Goal: Task Accomplishment & Management: Manage account settings

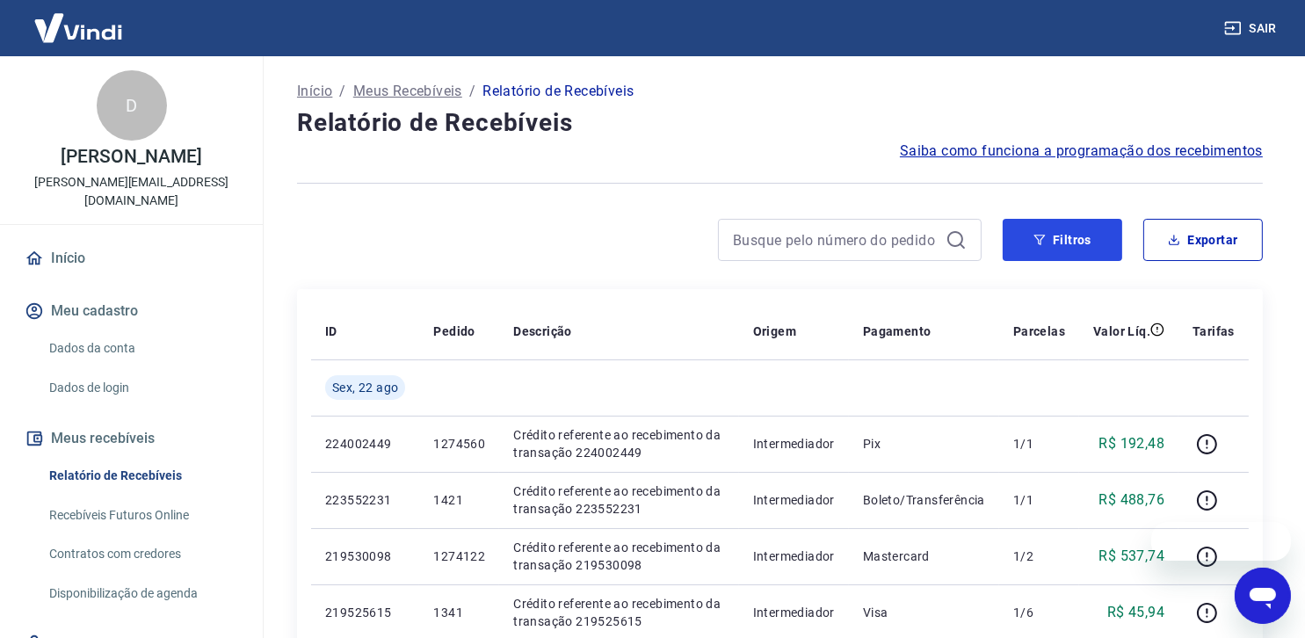
click at [1070, 242] on button "Filtros" at bounding box center [1063, 240] width 120 height 42
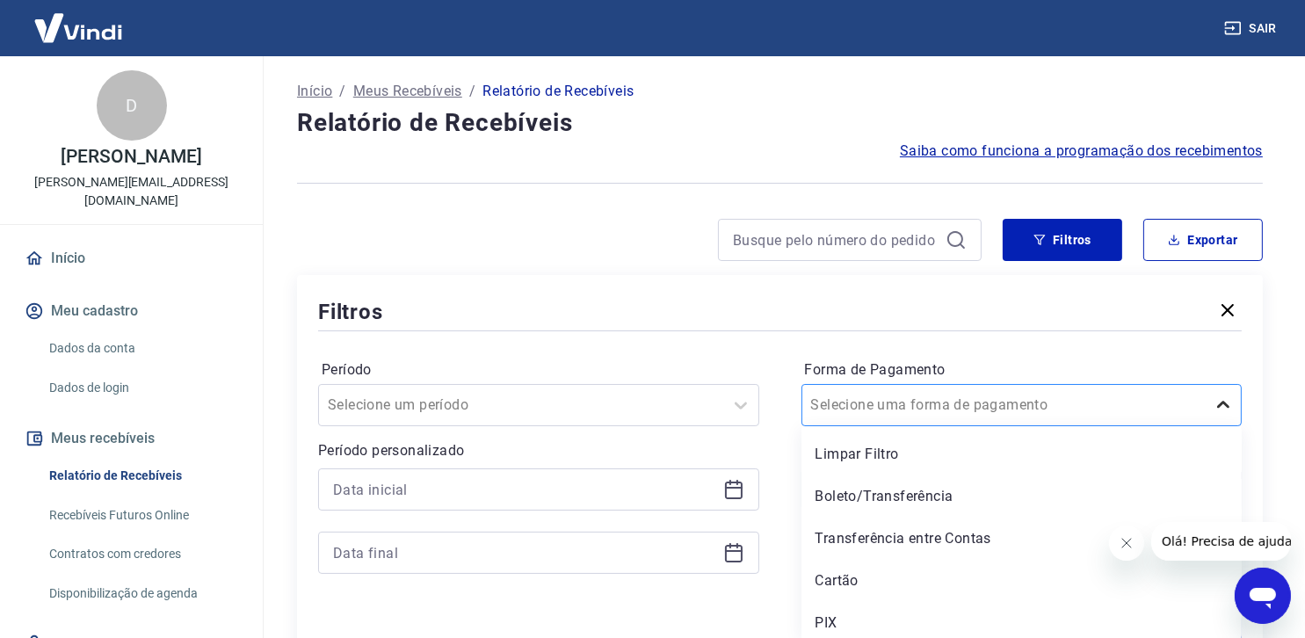
click at [1224, 401] on icon at bounding box center [1223, 405] width 21 height 21
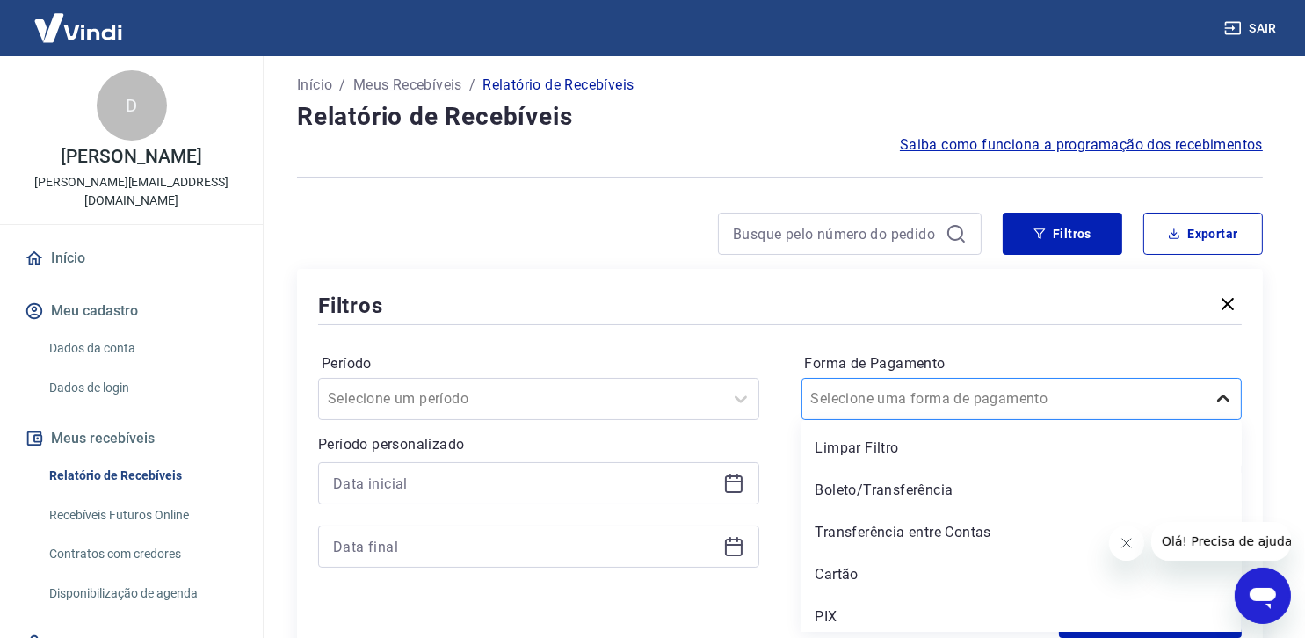
scroll to position [6, 0]
click at [958, 621] on div "PIX" at bounding box center [1022, 616] width 441 height 35
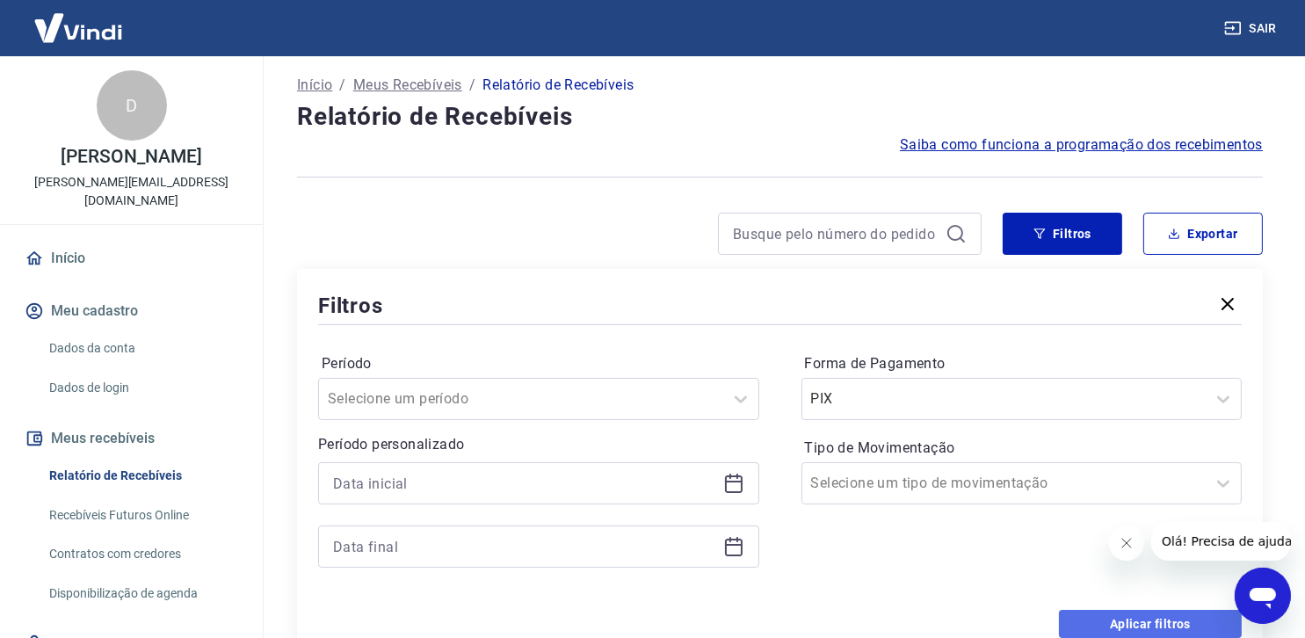
drag, startPoint x: 1165, startPoint y: 617, endPoint x: 1127, endPoint y: 579, distance: 53.5
click at [1165, 618] on button "Aplicar filtros" at bounding box center [1150, 624] width 183 height 28
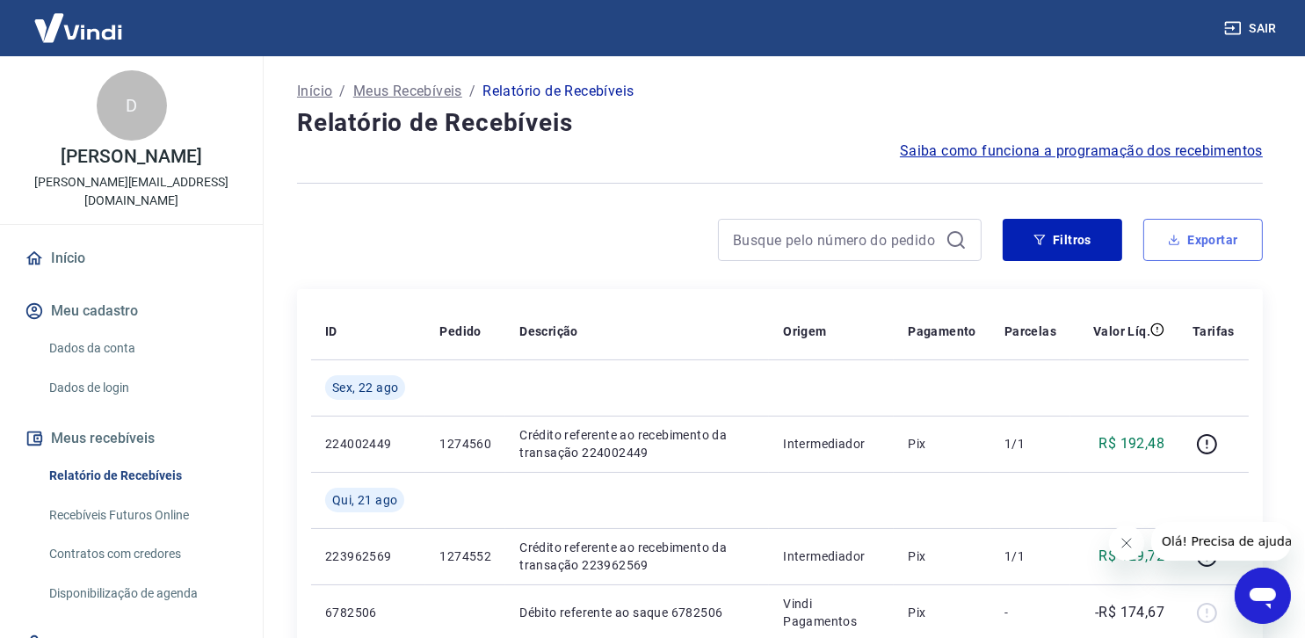
click at [1200, 238] on button "Exportar" at bounding box center [1204, 240] width 120 height 42
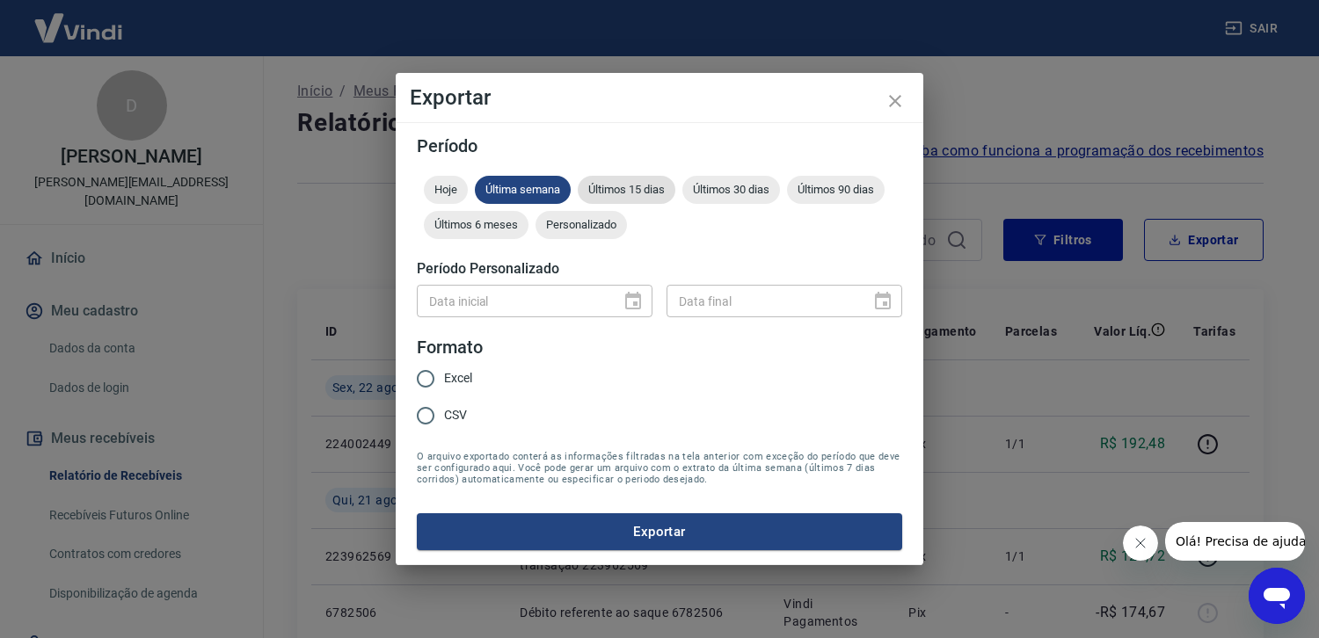
click at [644, 190] on span "Últimos 15 dias" at bounding box center [627, 189] width 98 height 13
click at [421, 375] on input "Excel" at bounding box center [425, 378] width 37 height 37
radio input "true"
click at [659, 528] on button "Exportar" at bounding box center [659, 531] width 485 height 37
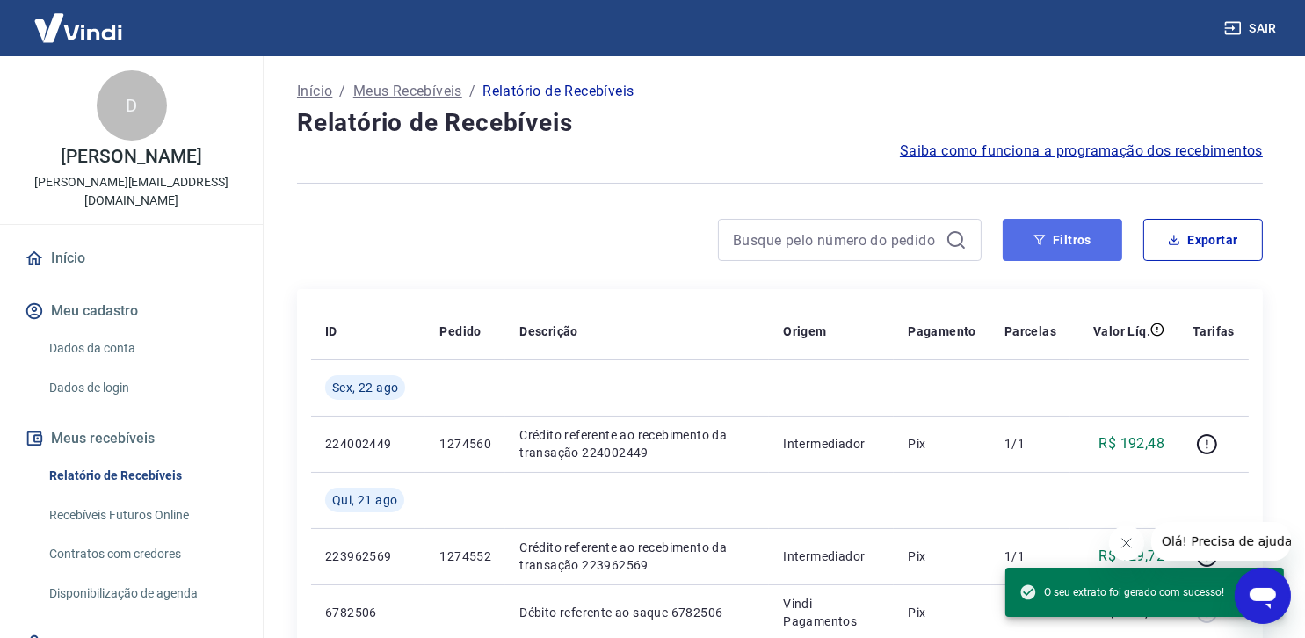
click at [1067, 238] on button "Filtros" at bounding box center [1063, 240] width 120 height 42
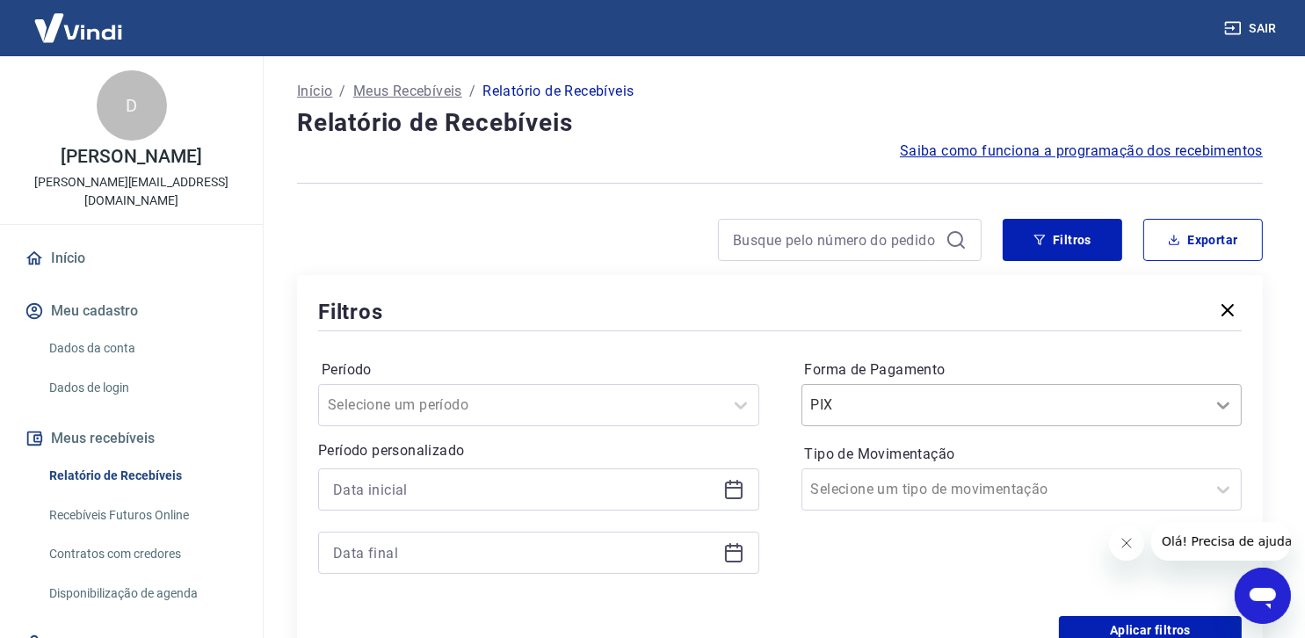
click at [1225, 401] on icon at bounding box center [1223, 405] width 21 height 21
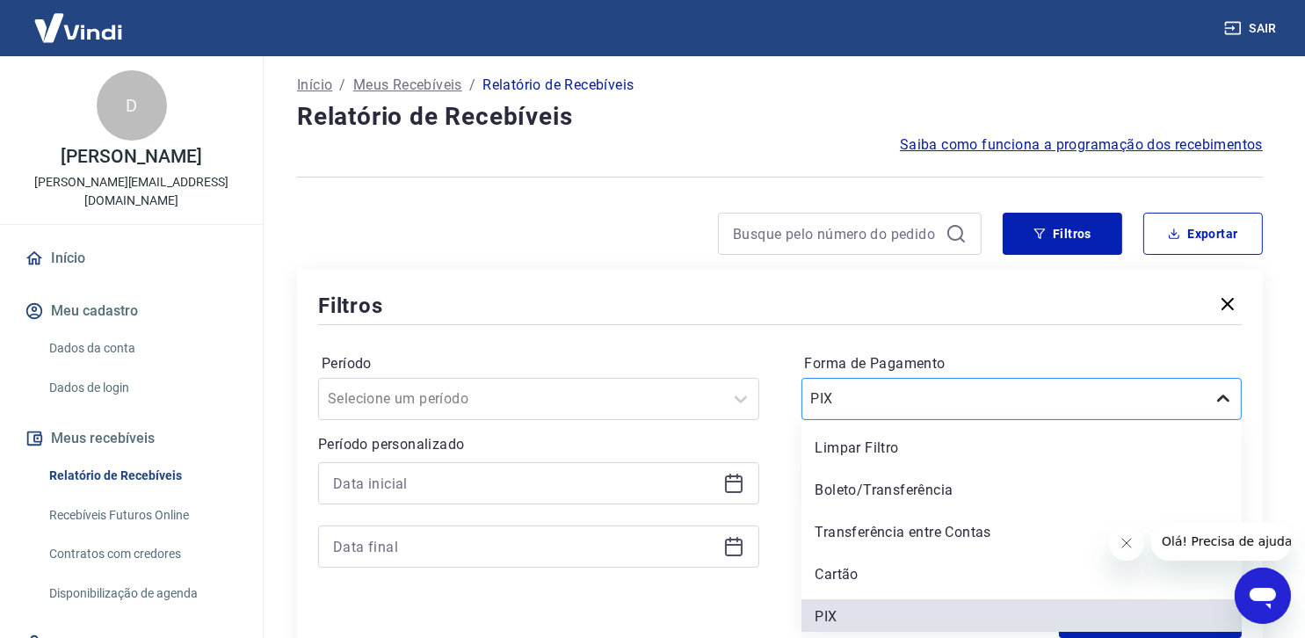
scroll to position [6, 0]
click at [1050, 488] on div "Boleto/Transferência" at bounding box center [1022, 490] width 441 height 35
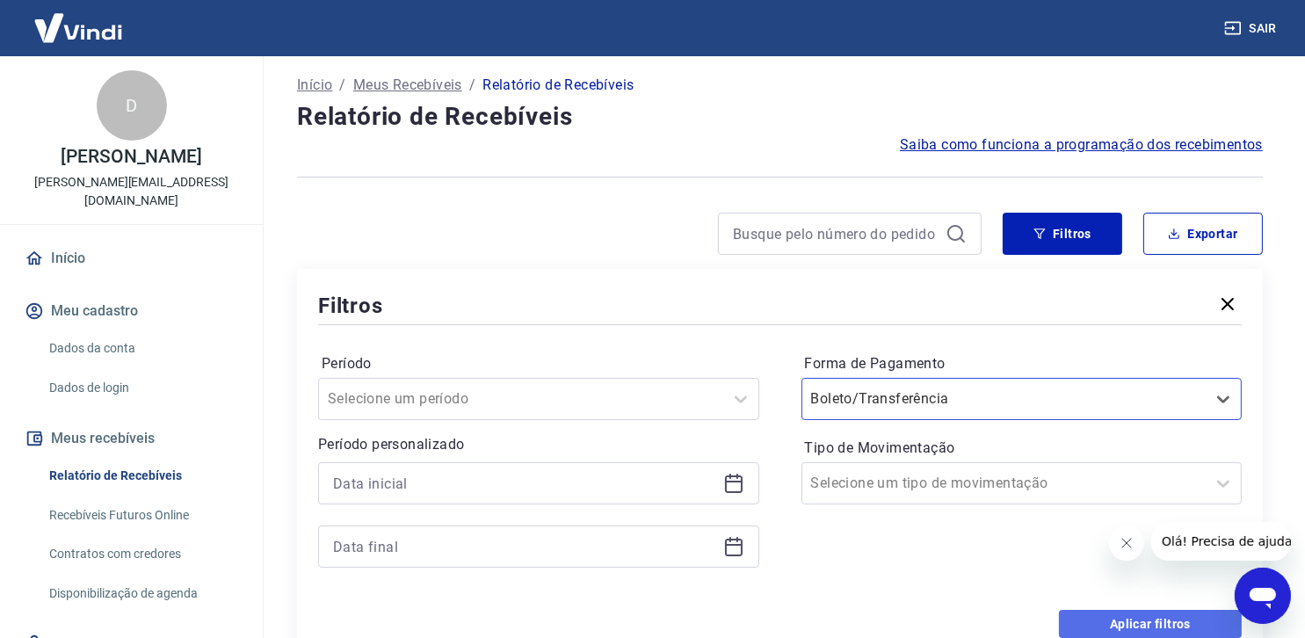
click at [1172, 626] on button "Aplicar filtros" at bounding box center [1150, 624] width 183 height 28
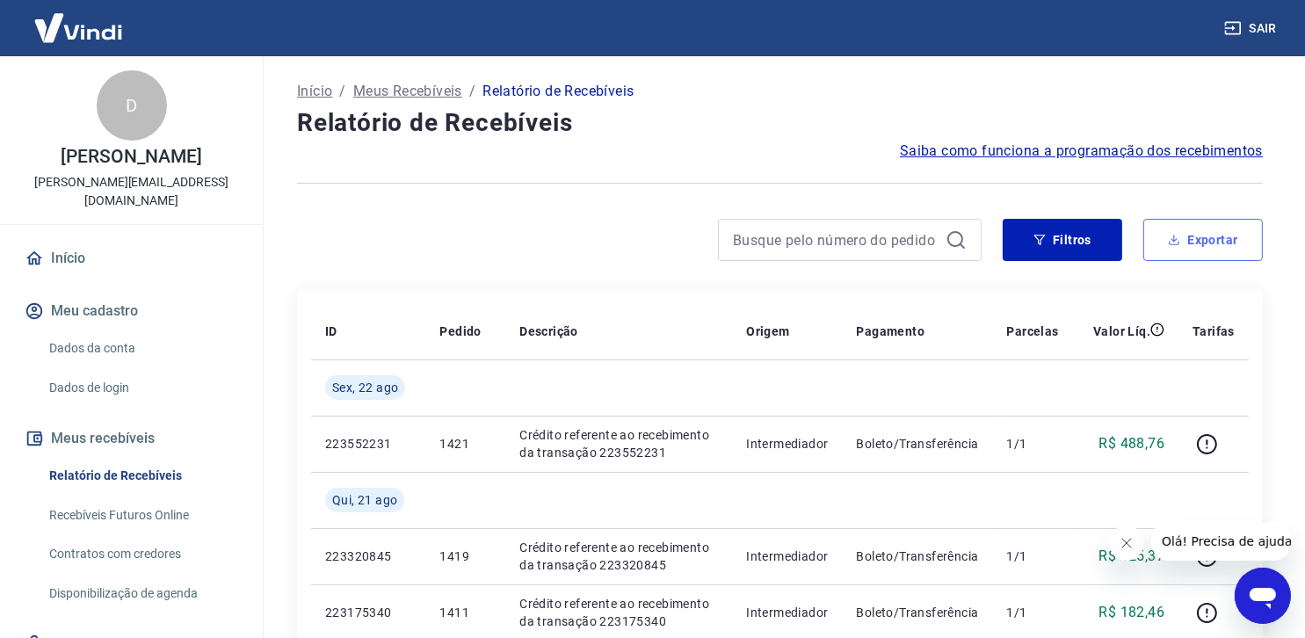
click at [1206, 237] on button "Exportar" at bounding box center [1204, 240] width 120 height 42
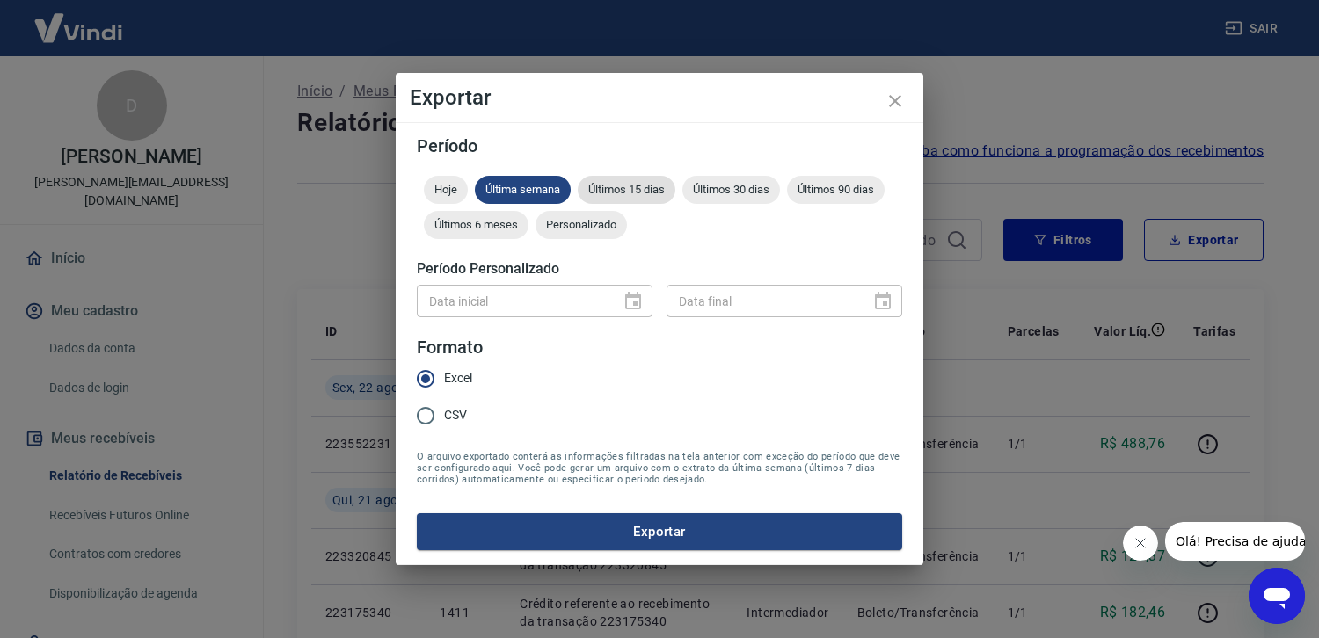
click at [643, 193] on span "Últimos 15 dias" at bounding box center [627, 189] width 98 height 13
click at [655, 529] on button "Exportar" at bounding box center [659, 531] width 485 height 37
